Goal: Task Accomplishment & Management: Manage account settings

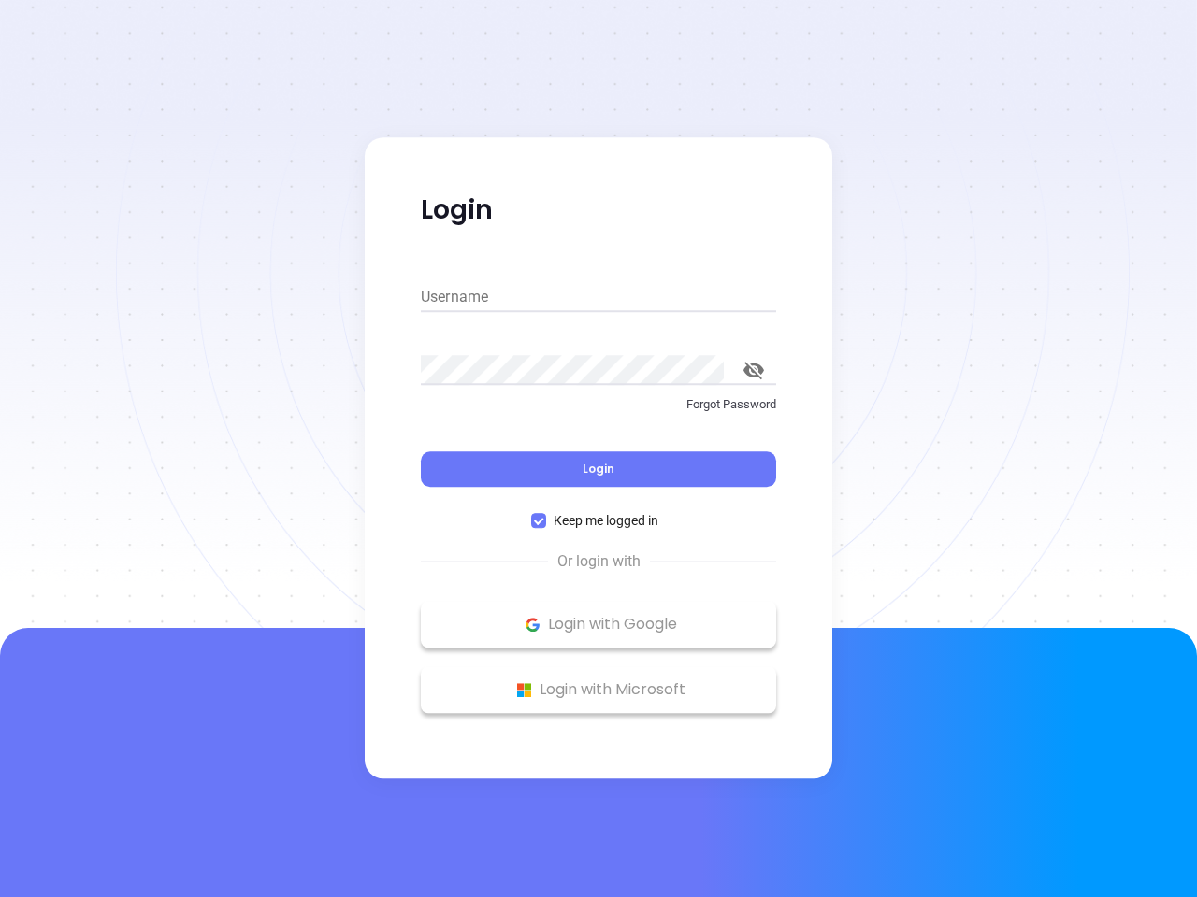
click at [598, 449] on div "Login" at bounding box center [598, 458] width 355 height 58
click at [598, 297] on input "Username" at bounding box center [598, 297] width 355 height 30
click at [753, 370] on icon "toggle password visibility" at bounding box center [753, 371] width 21 height 18
click at [598, 469] on span "Login" at bounding box center [598, 469] width 32 height 16
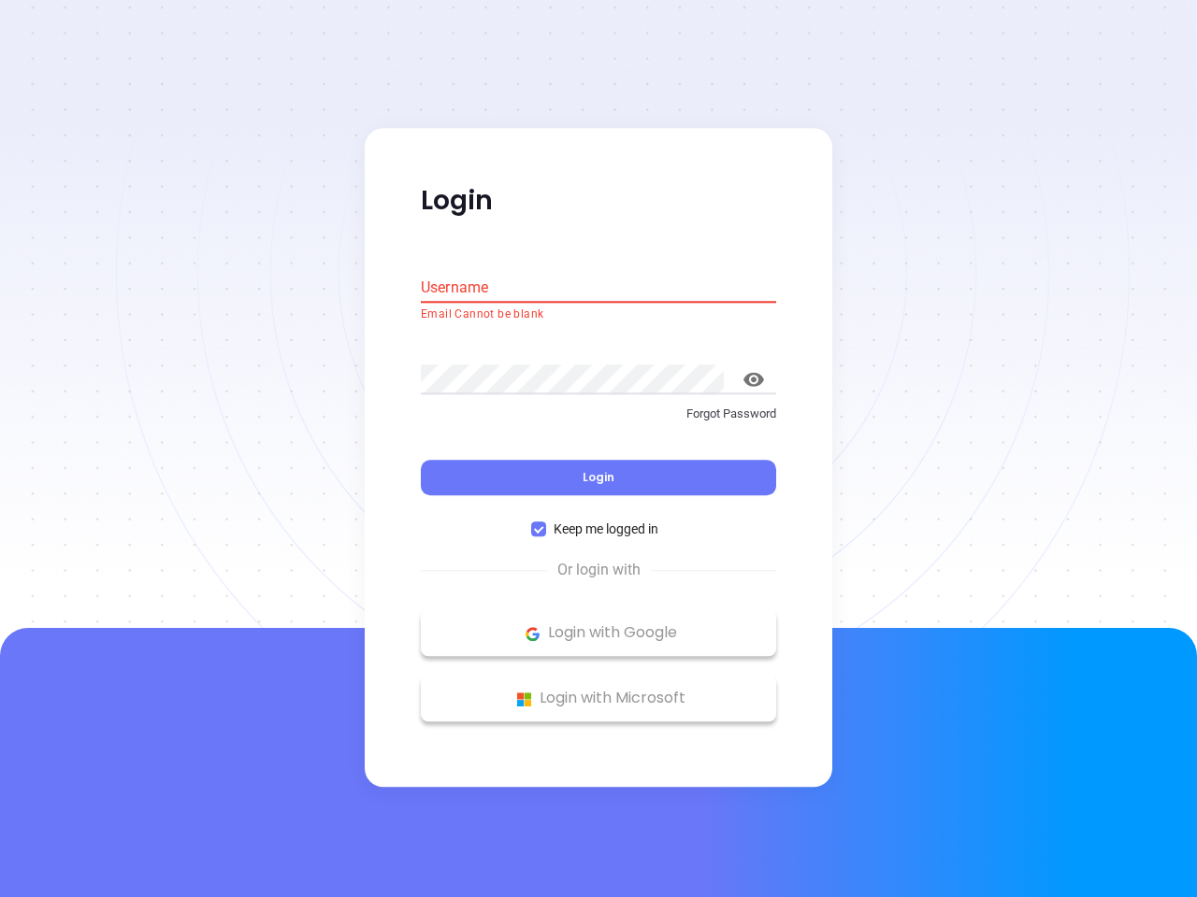
click at [598, 521] on span "Keep me logged in" at bounding box center [606, 530] width 120 height 21
click at [546, 523] on input "Keep me logged in" at bounding box center [538, 530] width 15 height 15
checkbox input "false"
click at [598, 624] on p "Login with Google" at bounding box center [598, 634] width 337 height 28
click at [598, 690] on p "Login with Microsoft" at bounding box center [598, 699] width 337 height 28
